Goal: Transaction & Acquisition: Purchase product/service

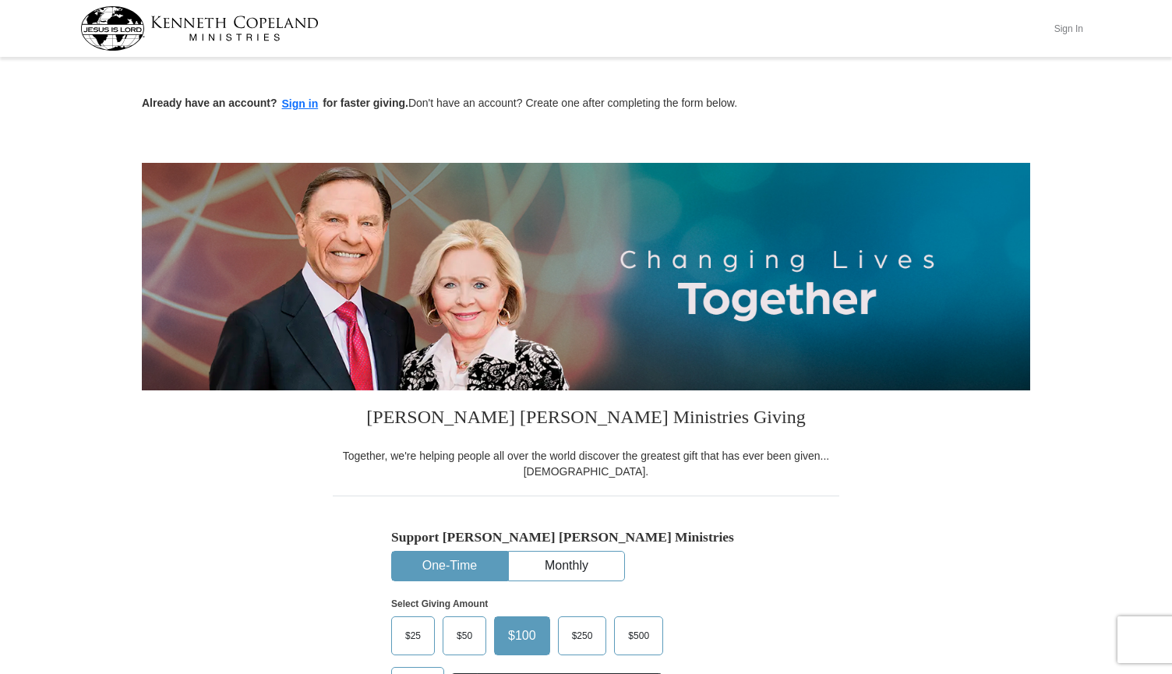
click at [1059, 33] on button "Sign In" at bounding box center [1068, 28] width 47 height 24
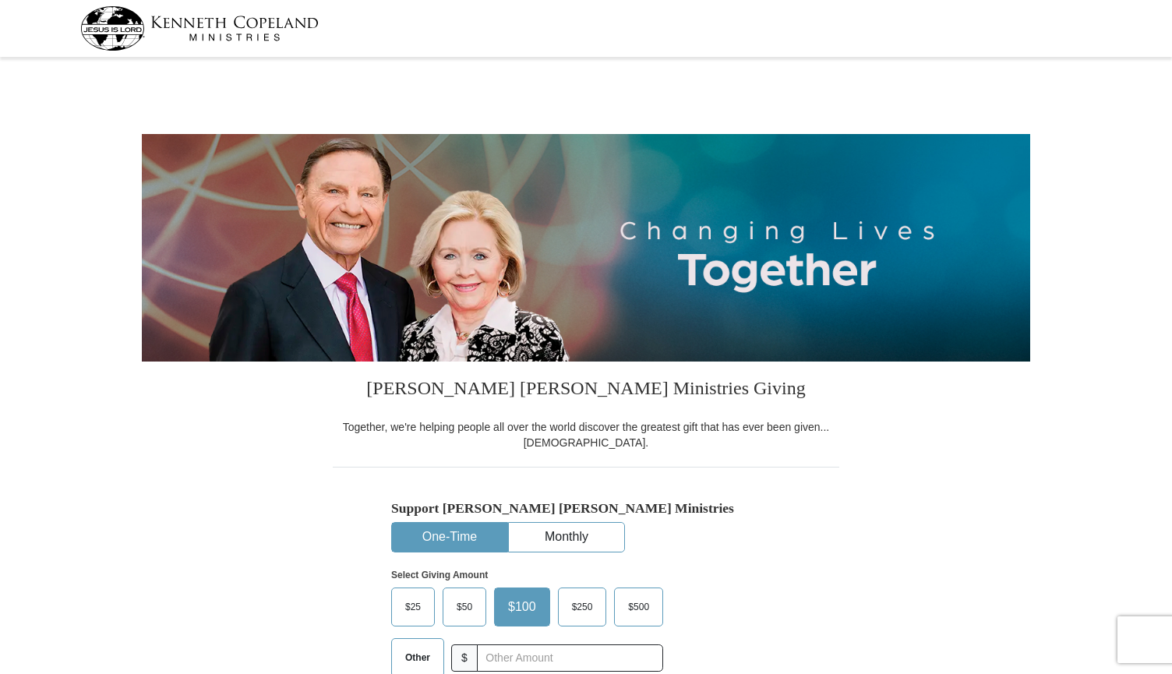
select select "MS"
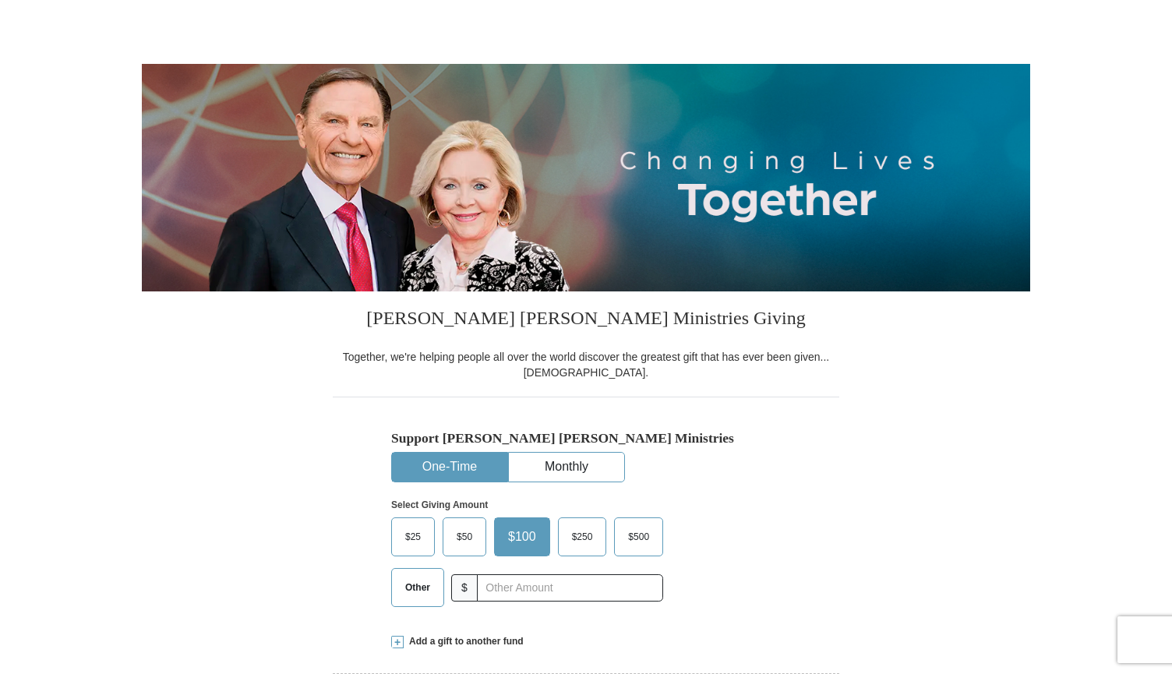
scroll to position [87, 0]
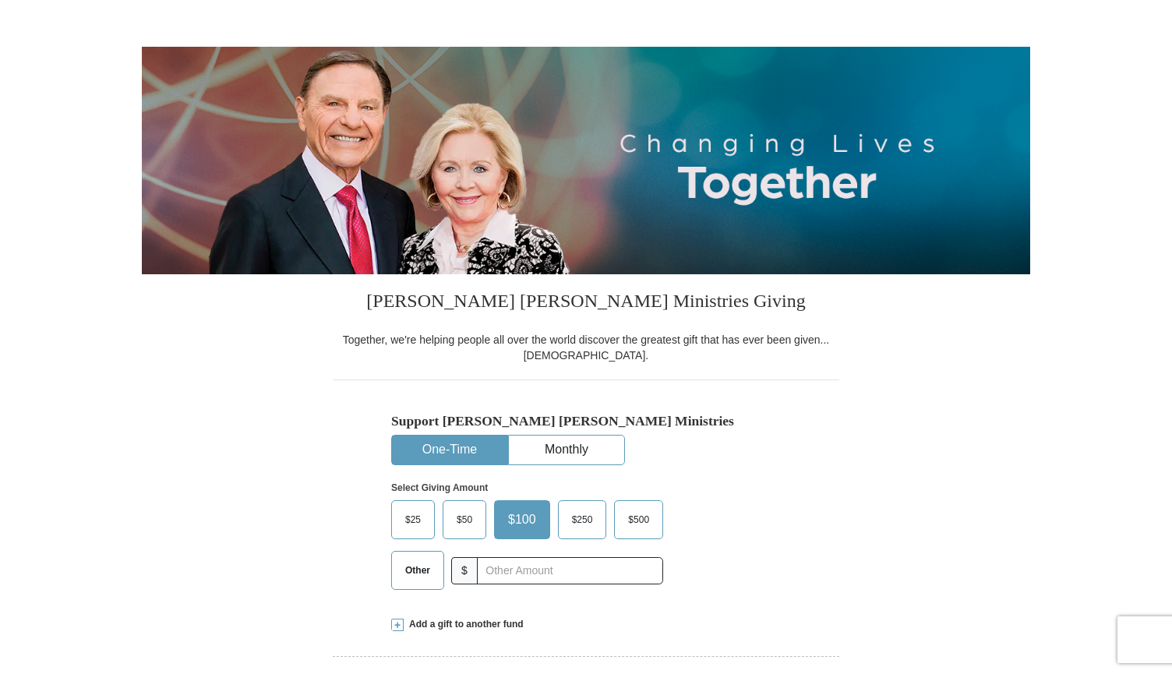
click at [406, 556] on label "Other" at bounding box center [417, 570] width 51 height 37
click at [0, 0] on input "Other" at bounding box center [0, 0] width 0 height 0
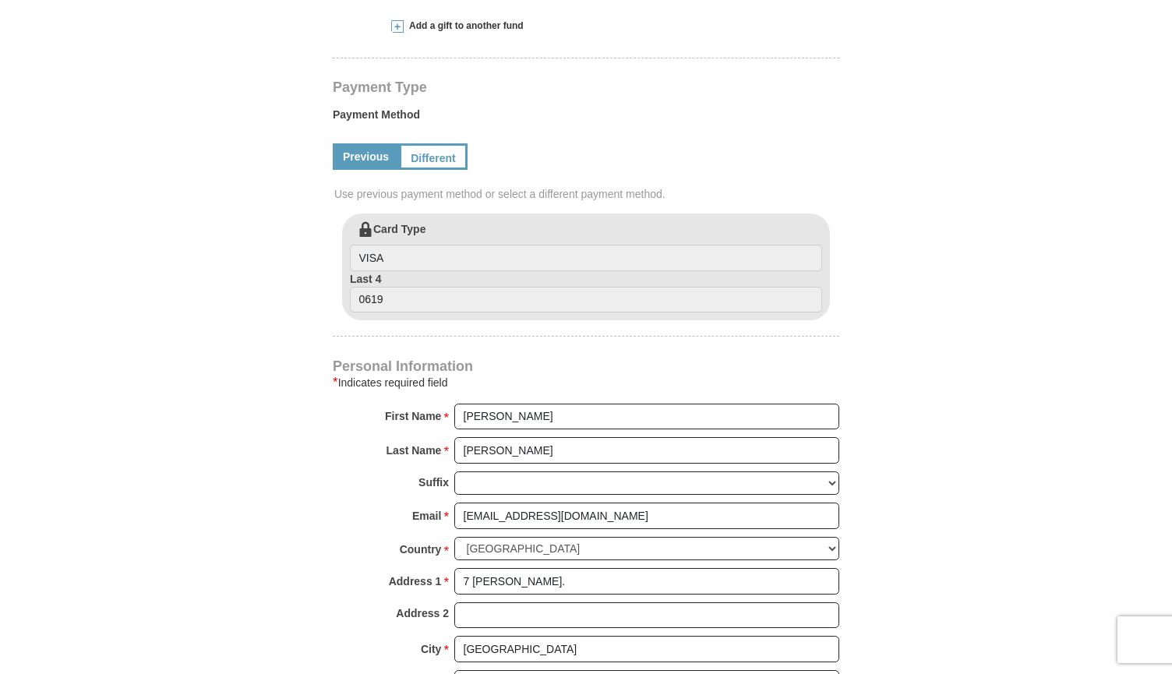
scroll to position [694, 0]
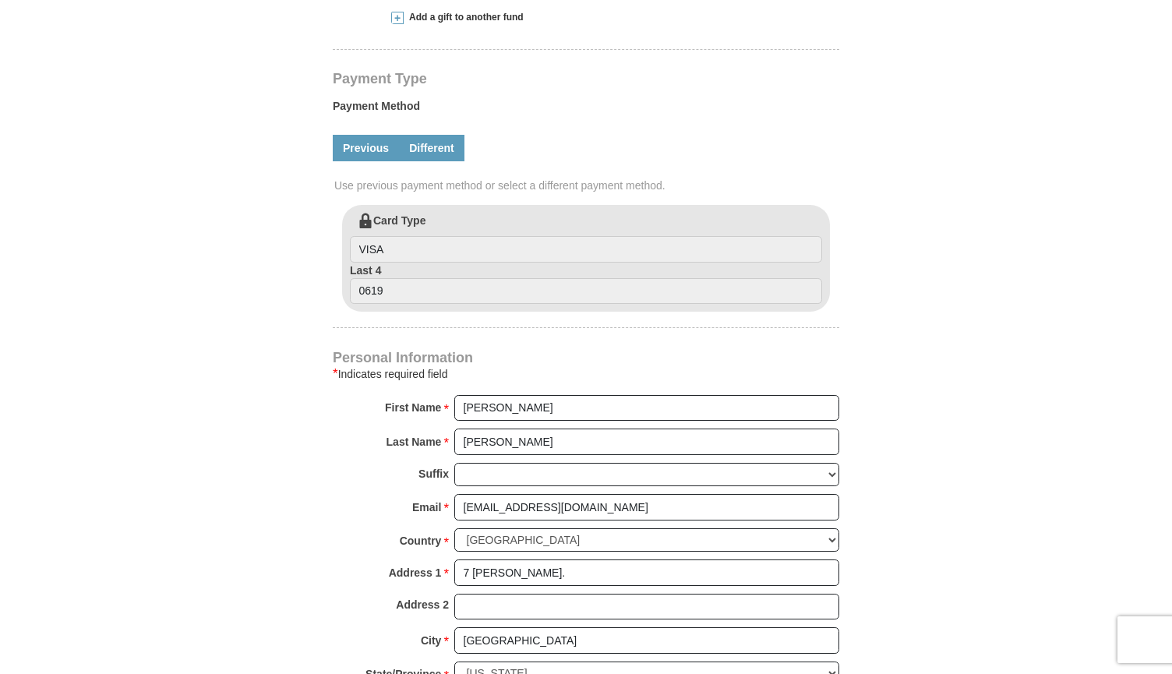
type input "28"
click at [442, 153] on link "Different" at bounding box center [431, 148] width 65 height 26
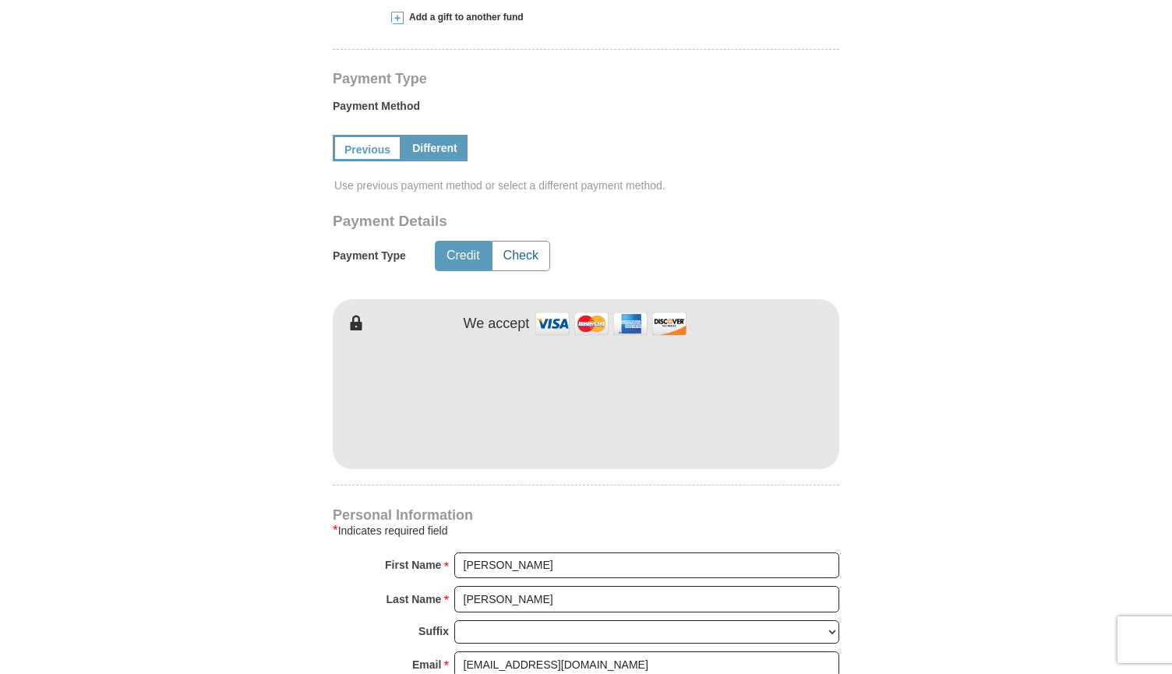
click at [512, 254] on button "Check" at bounding box center [520, 256] width 57 height 29
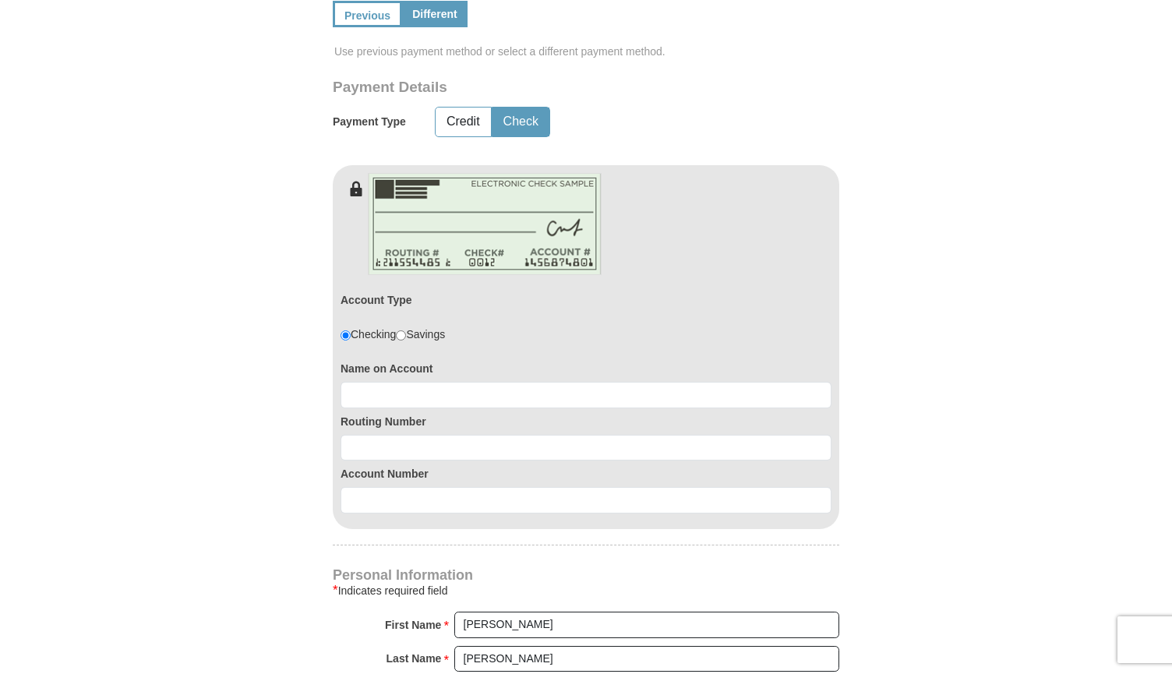
scroll to position [828, 0]
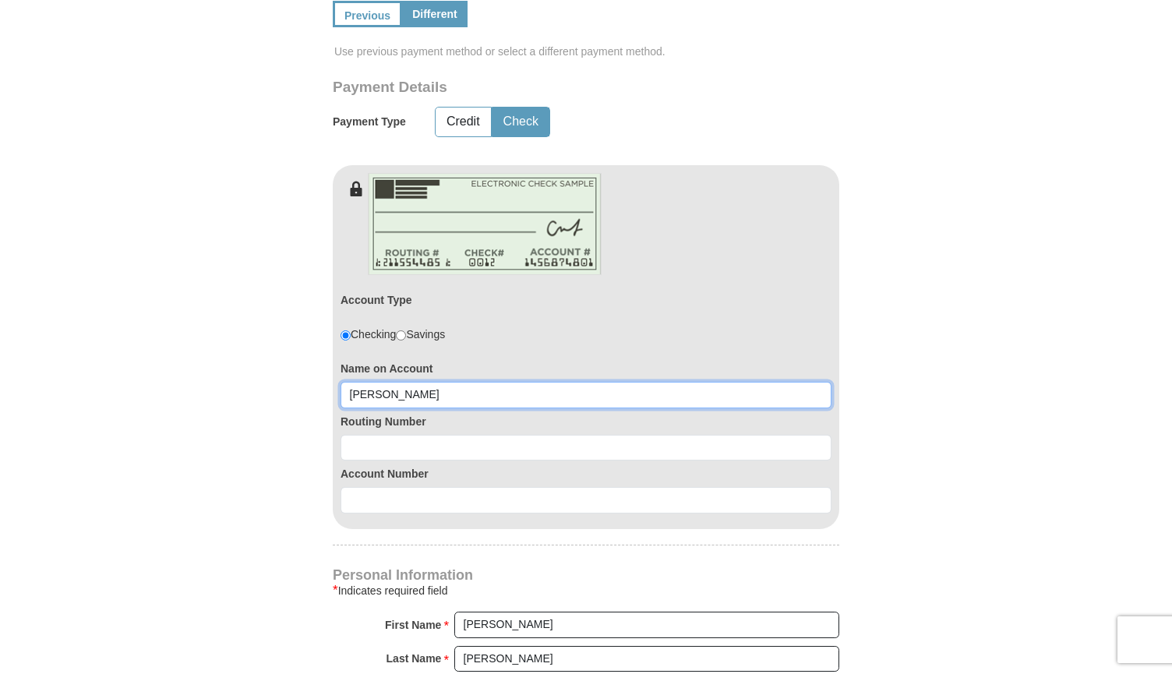
type input "Molly Latham"
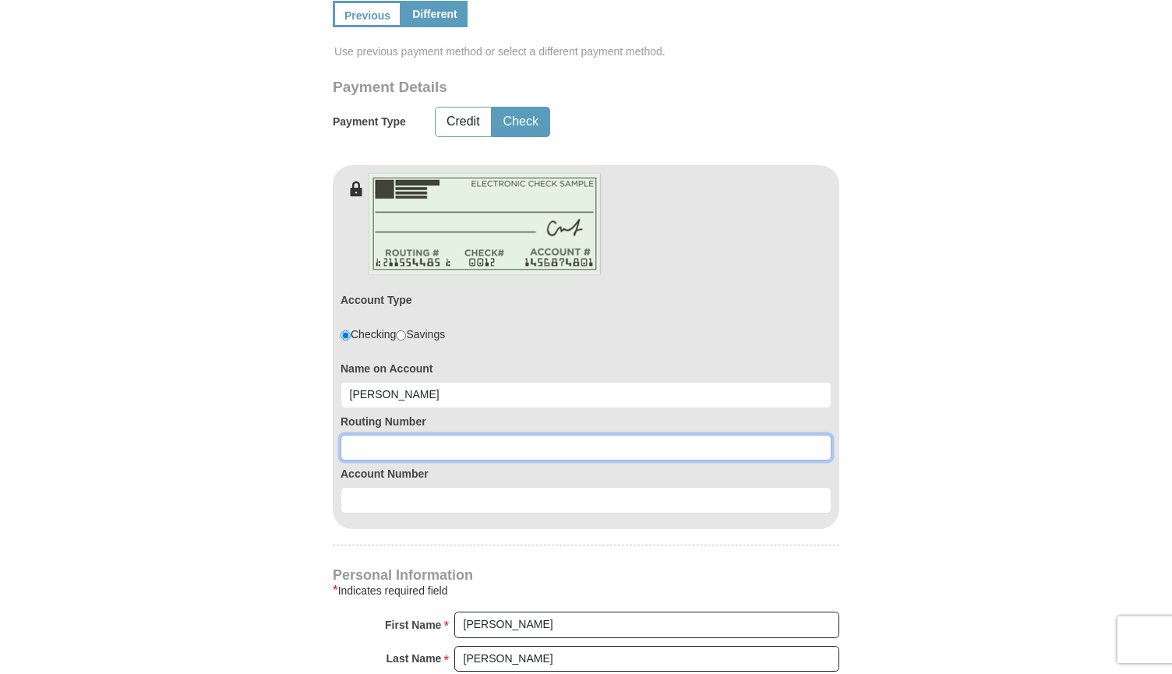
click at [447, 444] on input at bounding box center [585, 448] width 491 height 26
type input "065305436"
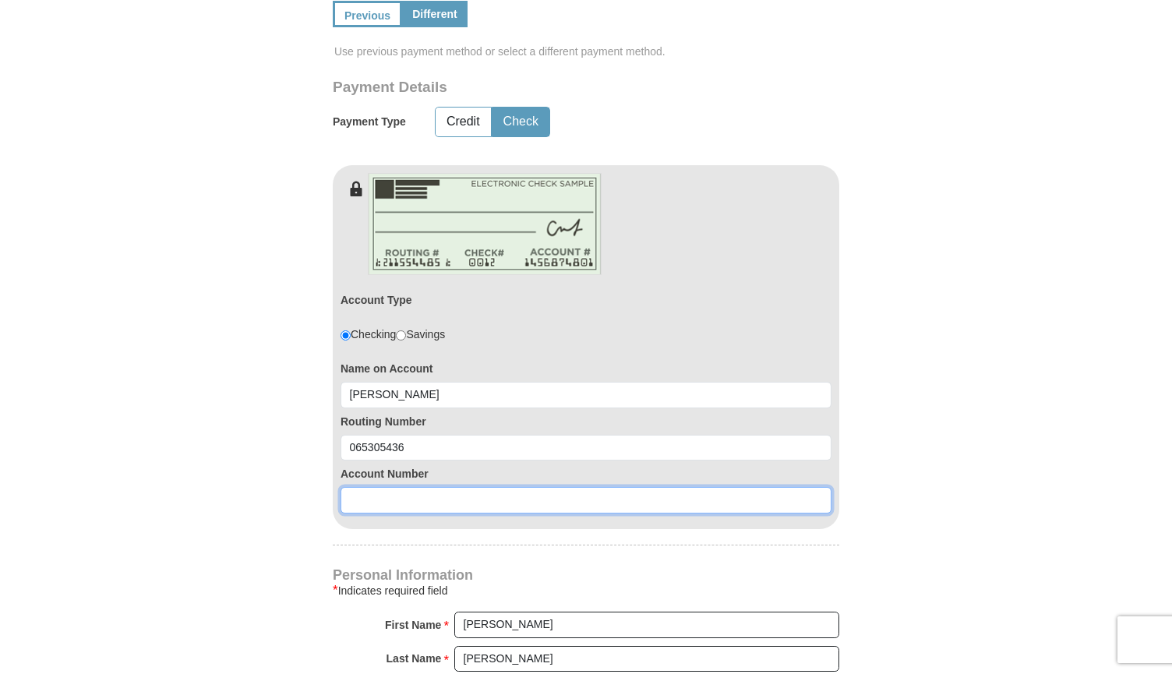
click at [389, 487] on input at bounding box center [585, 500] width 491 height 26
type input "0310636870"
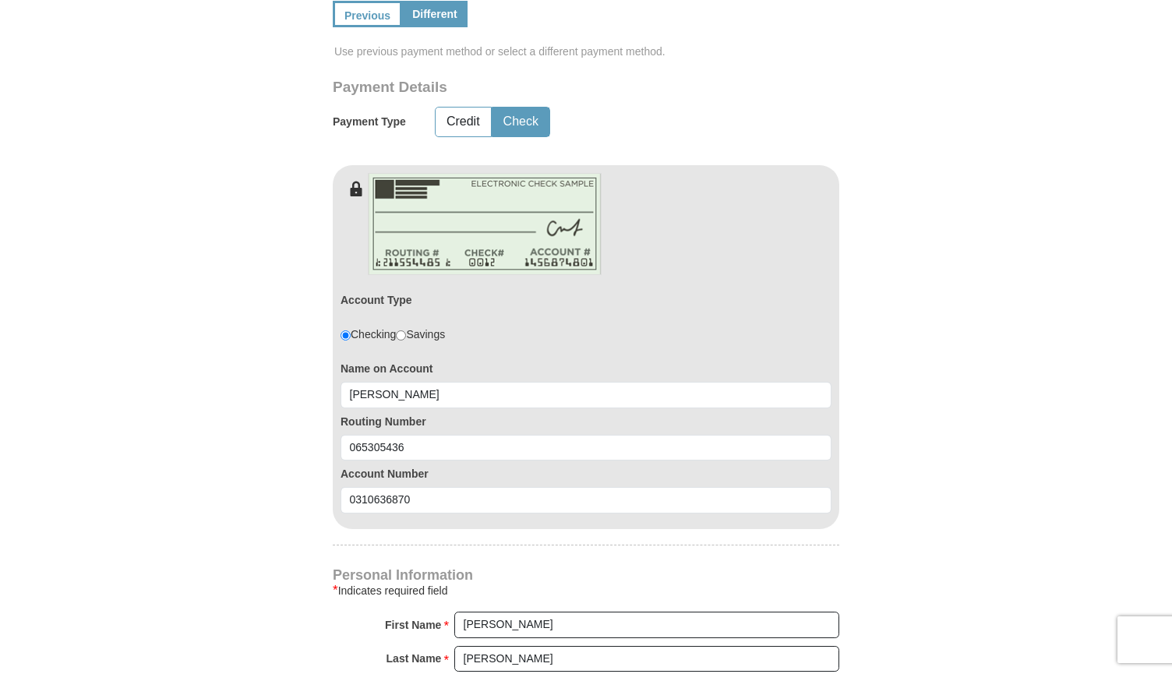
click at [407, 526] on div "Kenneth Copeland Ministries Giving Together, we're helping people all over the …" at bounding box center [586, 397] width 506 height 1729
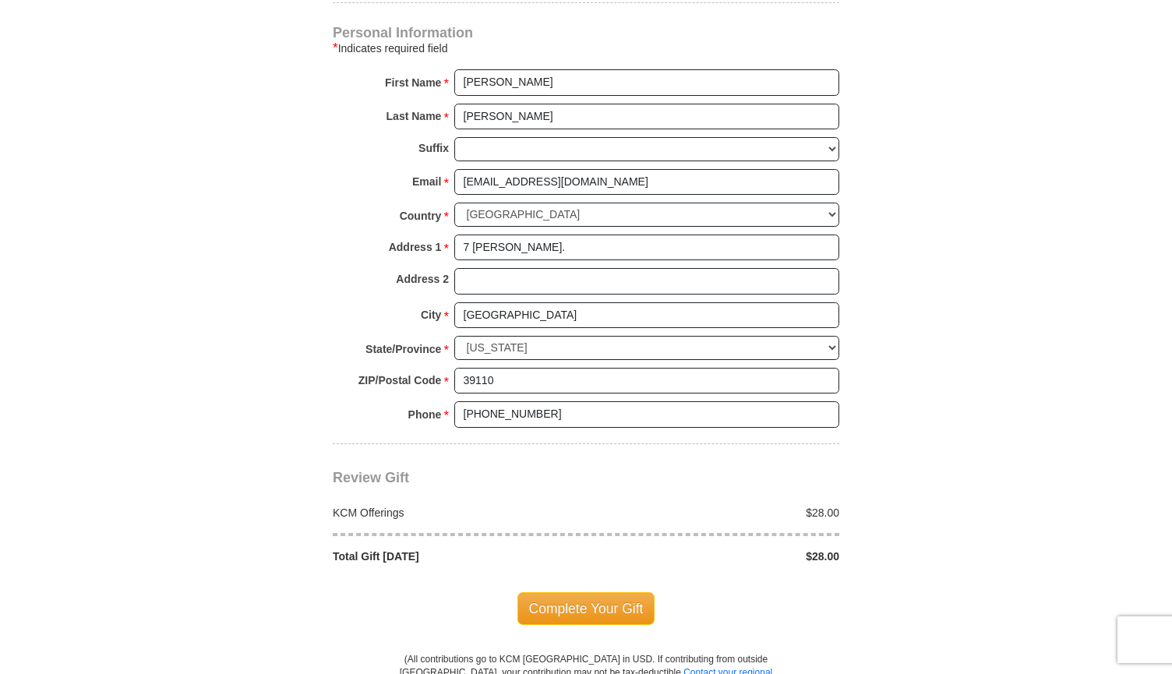
scroll to position [1378, 0]
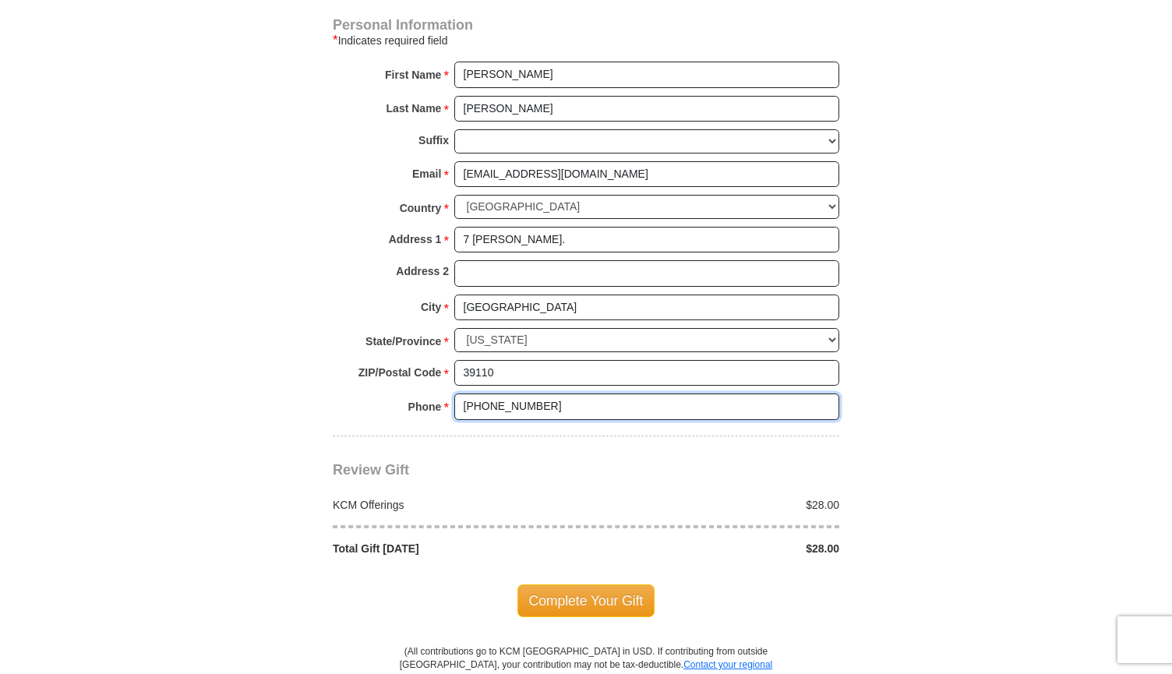
drag, startPoint x: 492, startPoint y: 383, endPoint x: 573, endPoint y: 383, distance: 81.0
type input "(601) 488-7769"
click at [663, 513] on div at bounding box center [586, 527] width 523 height 28
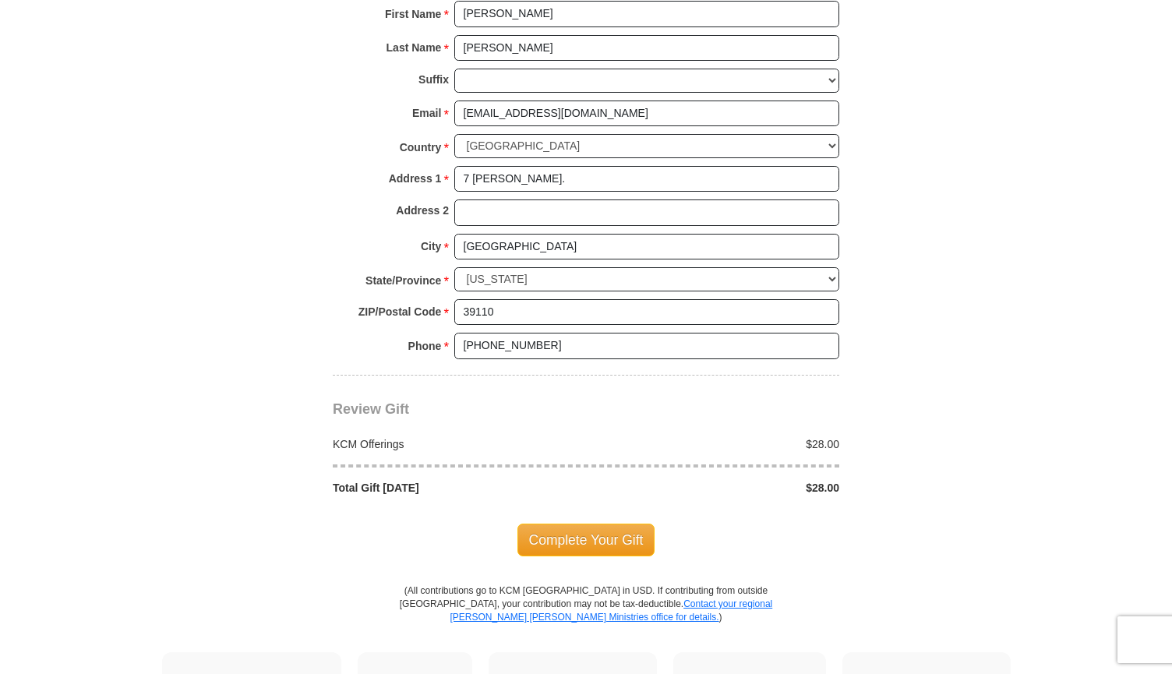
scroll to position [1445, 0]
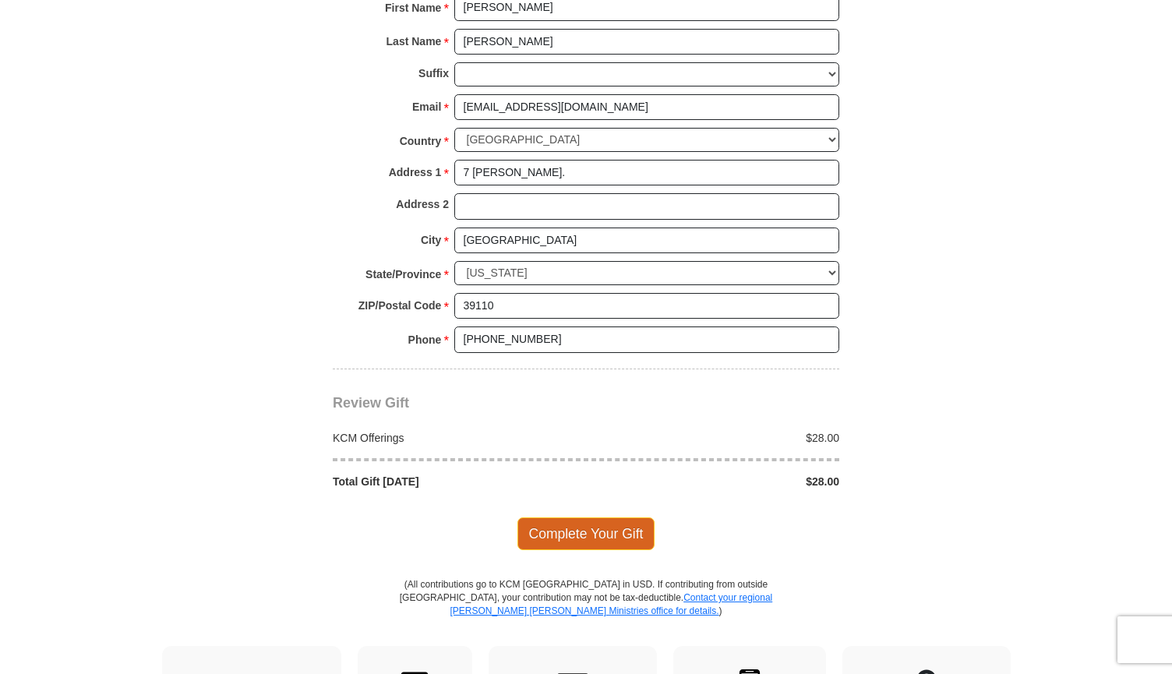
click at [576, 517] on span "Complete Your Gift" at bounding box center [586, 533] width 138 height 33
